Goal: Task Accomplishment & Management: Use online tool/utility

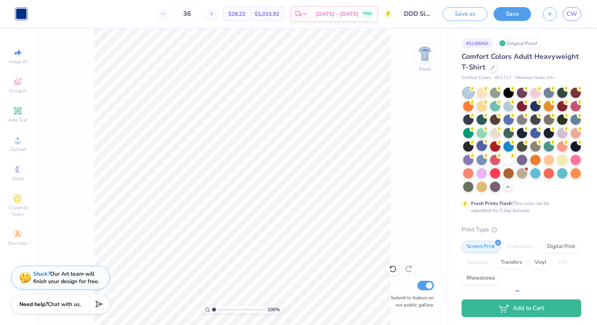
click at [482, 145] on div at bounding box center [482, 146] width 10 height 10
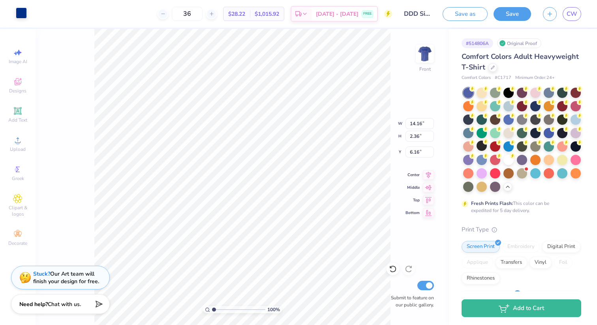
click at [24, 15] on div at bounding box center [21, 13] width 11 height 11
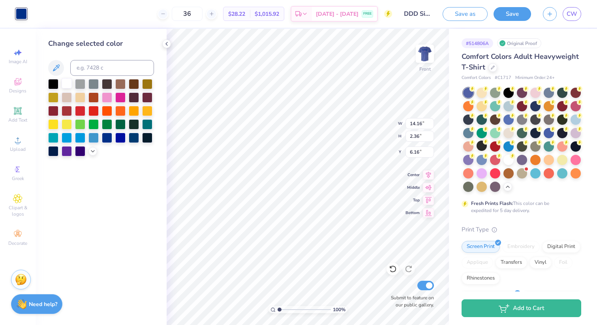
click at [70, 84] on div at bounding box center [67, 83] width 10 height 10
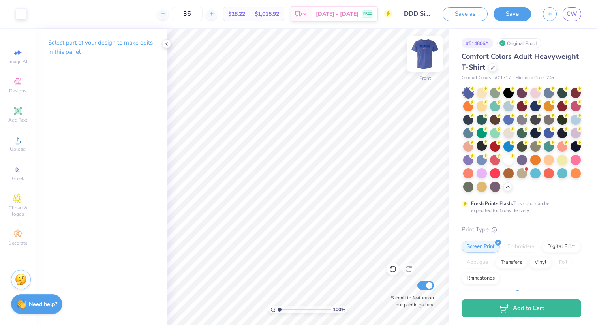
click at [428, 57] on img at bounding box center [425, 54] width 32 height 32
click at [18, 12] on div at bounding box center [21, 13] width 11 height 11
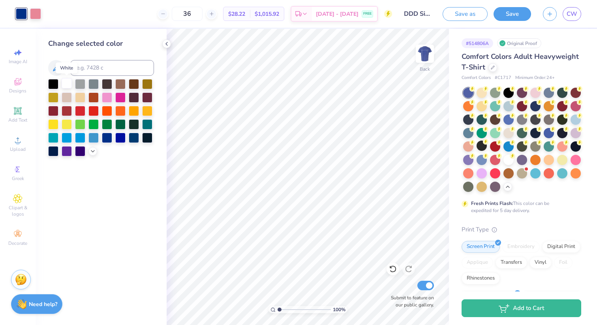
click at [68, 84] on div at bounding box center [67, 83] width 10 height 10
click at [166, 47] on icon at bounding box center [167, 44] width 6 height 6
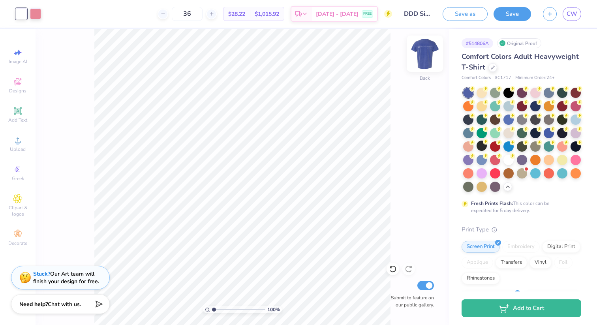
click at [429, 53] on img at bounding box center [425, 54] width 32 height 32
click at [483, 105] on div at bounding box center [482, 105] width 10 height 10
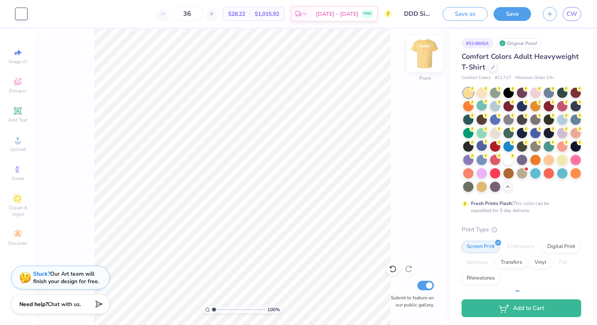
click at [420, 56] on img at bounding box center [425, 54] width 32 height 32
click at [424, 51] on img at bounding box center [425, 54] width 32 height 32
click at [561, 132] on div at bounding box center [562, 132] width 10 height 10
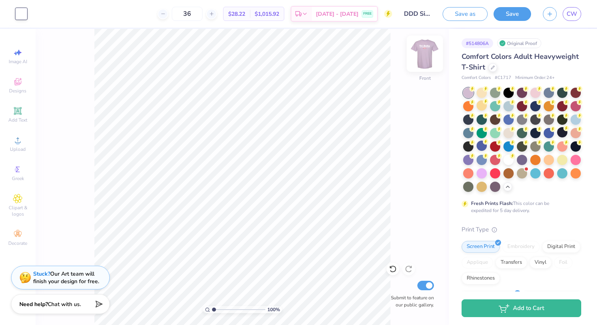
click at [430, 62] on img at bounding box center [425, 54] width 32 height 32
click at [419, 62] on img at bounding box center [425, 54] width 32 height 32
